Goal: Task Accomplishment & Management: Manage account settings

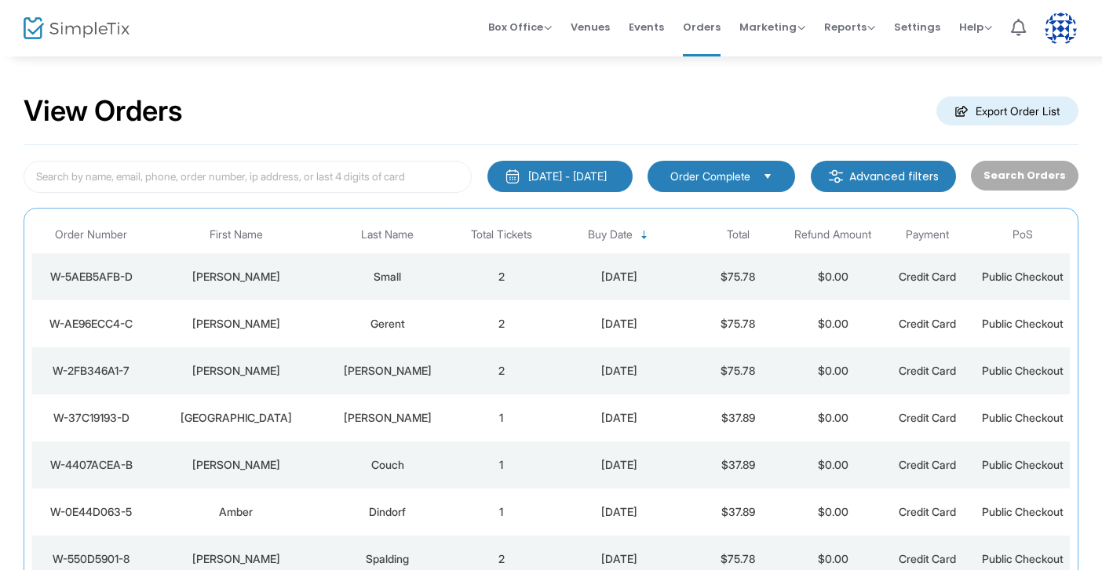
click at [789, 87] on div "View Orders Export Order List" at bounding box center [551, 111] width 1054 height 67
